Goal: Task Accomplishment & Management: Manage account settings

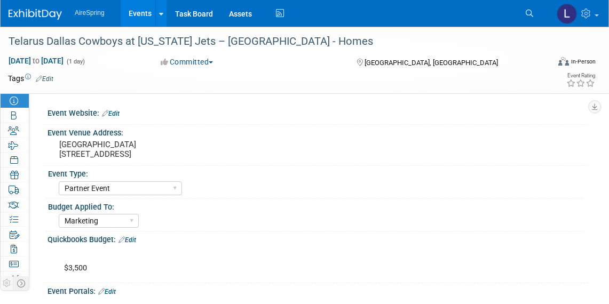
select select "Partner Event"
select select "Marketing"
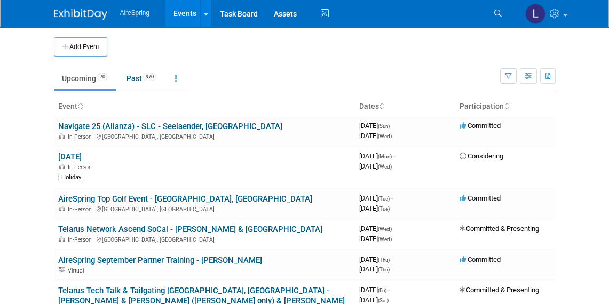
drag, startPoint x: 433, startPoint y: 6, endPoint x: 536, endPoint y: -104, distance: 151.0
click at [536, 0] on html "AireSpring Events Add Event Bulk Upload Events Shareable Event Boards Recently …" at bounding box center [304, 152] width 609 height 304
click at [85, 41] on button "Add Event" at bounding box center [80, 46] width 53 height 19
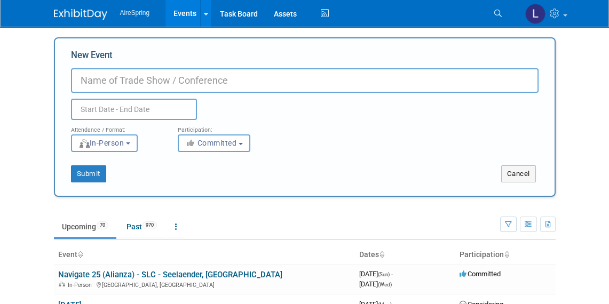
click at [149, 83] on input "New Event" at bounding box center [304, 80] width 467 height 25
click at [178, 81] on input "New Event" at bounding box center [304, 80] width 467 height 25
paste input "Supplier Appreciation with Telarus in [PERSON_NAME][GEOGRAPHIC_DATA]!!!!"
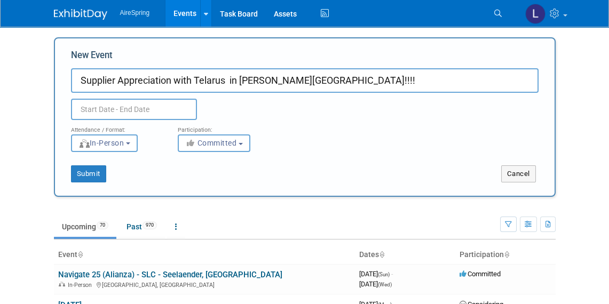
type input "Supplier Appreciation with Telarus in [PERSON_NAME][GEOGRAPHIC_DATA]!!!!"
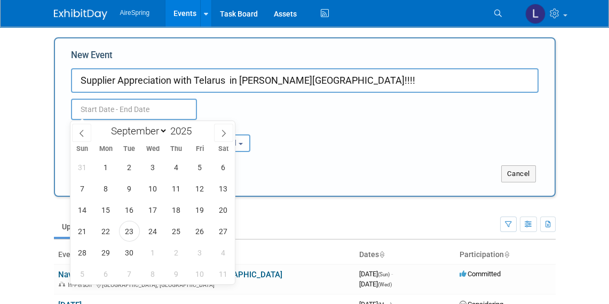
click at [165, 112] on input "text" at bounding box center [134, 109] width 126 height 21
click at [129, 166] on span "2" at bounding box center [129, 167] width 21 height 21
click at [128, 165] on span "2" at bounding box center [129, 167] width 21 height 21
type input "[DATE] to [DATE]"
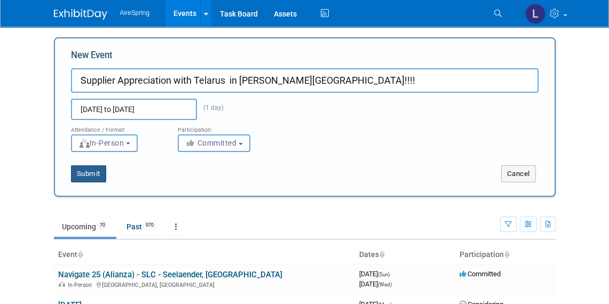
click at [96, 173] on button "Submit" at bounding box center [88, 173] width 35 height 17
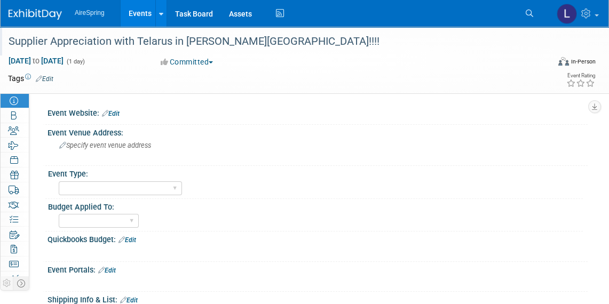
click at [174, 43] on div "Supplier Appreciation with Telarus in Asbury Park!!!!" at bounding box center [271, 41] width 533 height 19
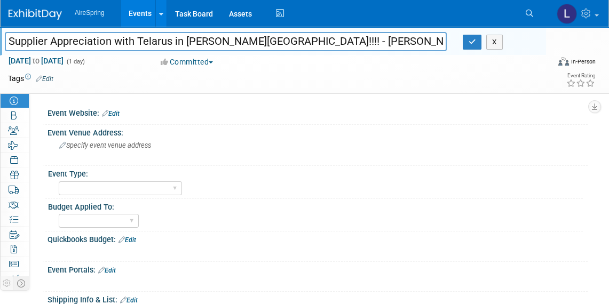
type input "Supplier Appreciation with Telarus in Asbury Park!!!! - Kerry Homes"
click at [69, 192] on select "AireSpring Event AireSpring Internal Partner Event Training Tradeshow - Exhibit…" at bounding box center [120, 188] width 123 height 14
select select "Partner Event"
click at [59, 181] on select "AireSpring Event AireSpring Internal Partner Event Training Tradeshow - Exhibit…" at bounding box center [120, 188] width 123 height 14
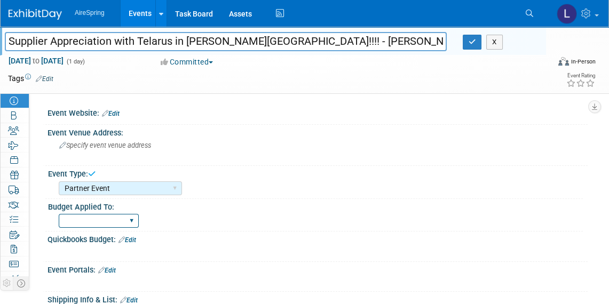
click at [89, 222] on select "Marketing Sales Operations Customer" at bounding box center [99, 221] width 80 height 14
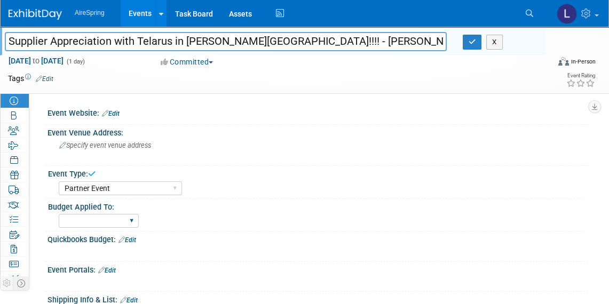
select select "Sales"
click at [59, 214] on select "Marketing Sales Operations Customer" at bounding box center [99, 221] width 80 height 14
click at [115, 112] on link "Edit" at bounding box center [111, 113] width 18 height 7
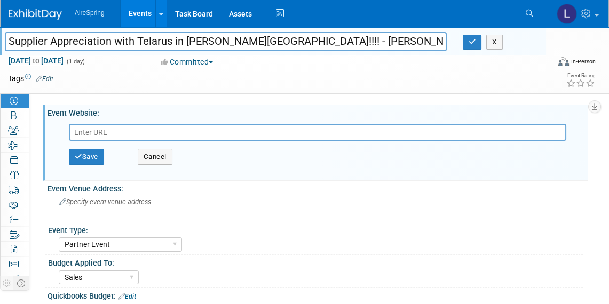
click at [110, 130] on input "text" at bounding box center [317, 132] width 497 height 17
type input "https://www.eventbrite.com/e/telarus-supplier-appreciation-avenue-long-branch-t…"
click at [93, 156] on button "Save" at bounding box center [86, 157] width 35 height 16
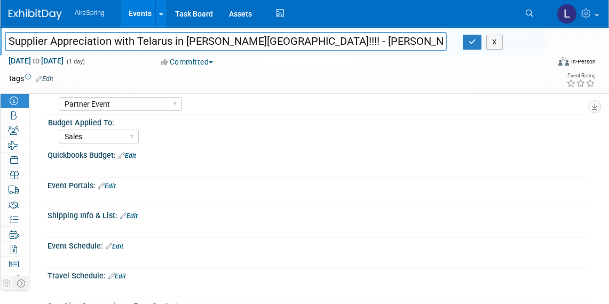
scroll to position [145, 0]
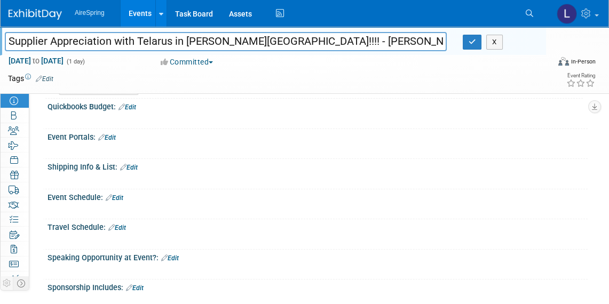
click at [117, 196] on link "Edit" at bounding box center [115, 197] width 18 height 7
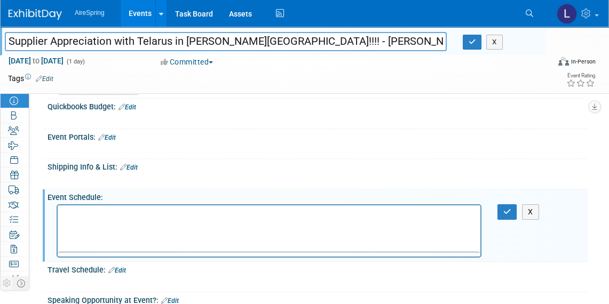
scroll to position [0, 0]
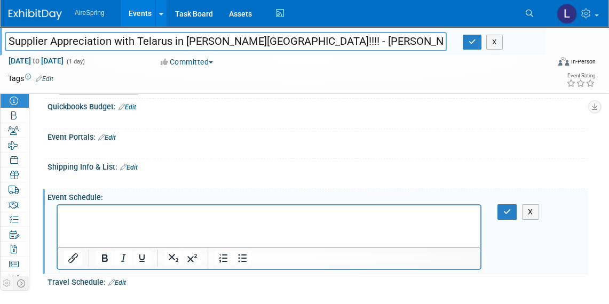
drag, startPoint x: 359, startPoint y: 52, endPoint x: 277, endPoint y: 203, distance: 171.9
click at [277, 203] on div "Supplier Appreciation with Telarus in Asbury Park!!!! Supplier Appreciation wit…" at bounding box center [304, 200] width 609 height 636
click at [213, 220] on html at bounding box center [269, 212] width 423 height 15
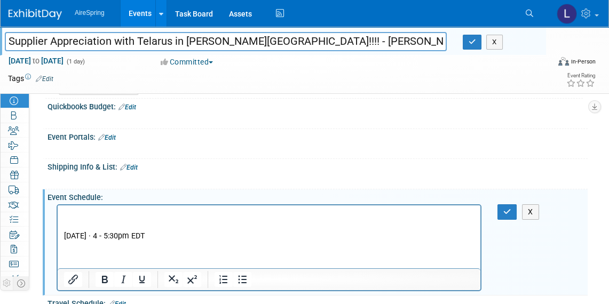
drag, startPoint x: 115, startPoint y: 223, endPoint x: 115, endPoint y: 214, distance: 9.1
click at [115, 223] on p "Rich Text Area. Press ALT-0 for help." at bounding box center [269, 225] width 410 height 11
click at [115, 208] on html "Thursday, October 2 · 4 - 5:30pm EDT" at bounding box center [269, 223] width 423 height 36
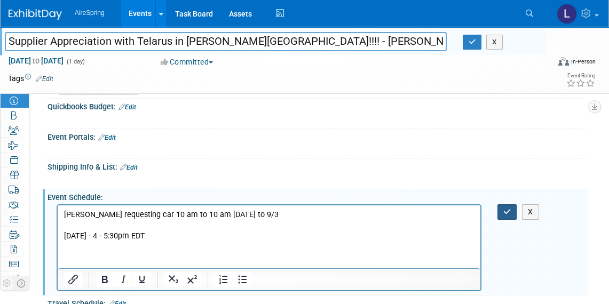
click at [505, 211] on button "button" at bounding box center [507, 211] width 20 height 15
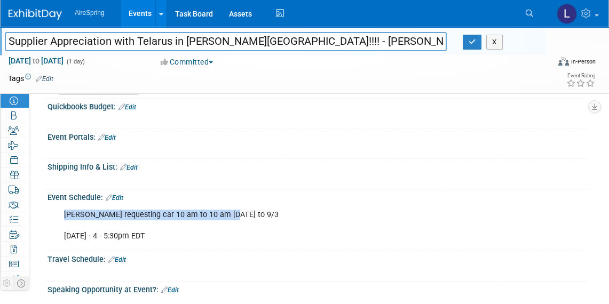
drag, startPoint x: 224, startPoint y: 215, endPoint x: 53, endPoint y: 206, distance: 171.0
click at [53, 206] on div "Kerry requesting car 10 am to 10 am 9/2 to 9/3 Thursday, October 2 · 4 - 5:30pm…" at bounding box center [317, 225] width 540 height 46
copy div "Kerry requesting car 10 am to 10 am 9/2 to 9/3"
click at [124, 257] on link "Edit" at bounding box center [117, 259] width 18 height 7
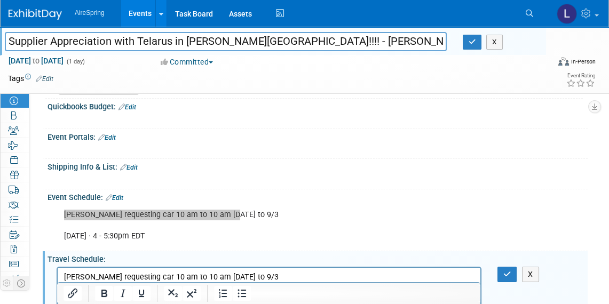
click at [271, 273] on p "Kerry requesting car 10 am to 10 am 9/2 to 9/3" at bounding box center [269, 277] width 410 height 11
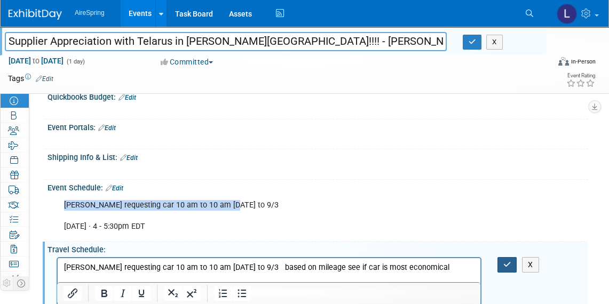
click at [503, 258] on button "button" at bounding box center [507, 264] width 20 height 15
